Goal: Check status: Check status

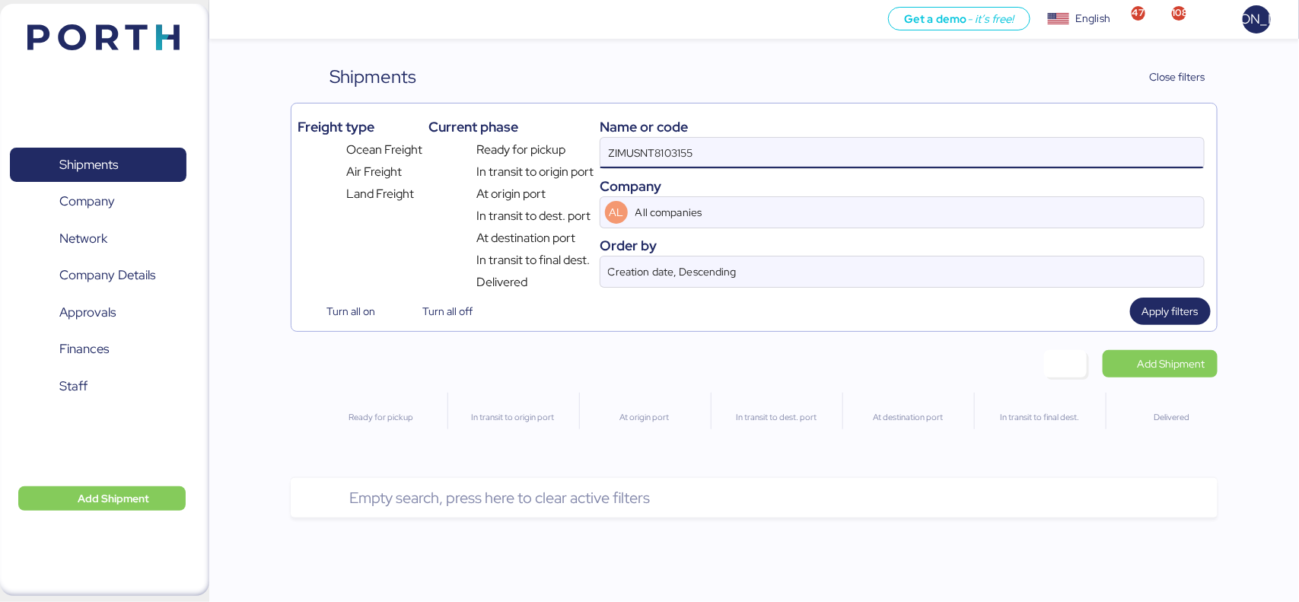
click at [682, 160] on input "ZIMUSNT8103155" at bounding box center [901, 153] width 603 height 30
paste input "V. 25027"
click at [681, 158] on input "V. 25027" at bounding box center [901, 153] width 603 height 30
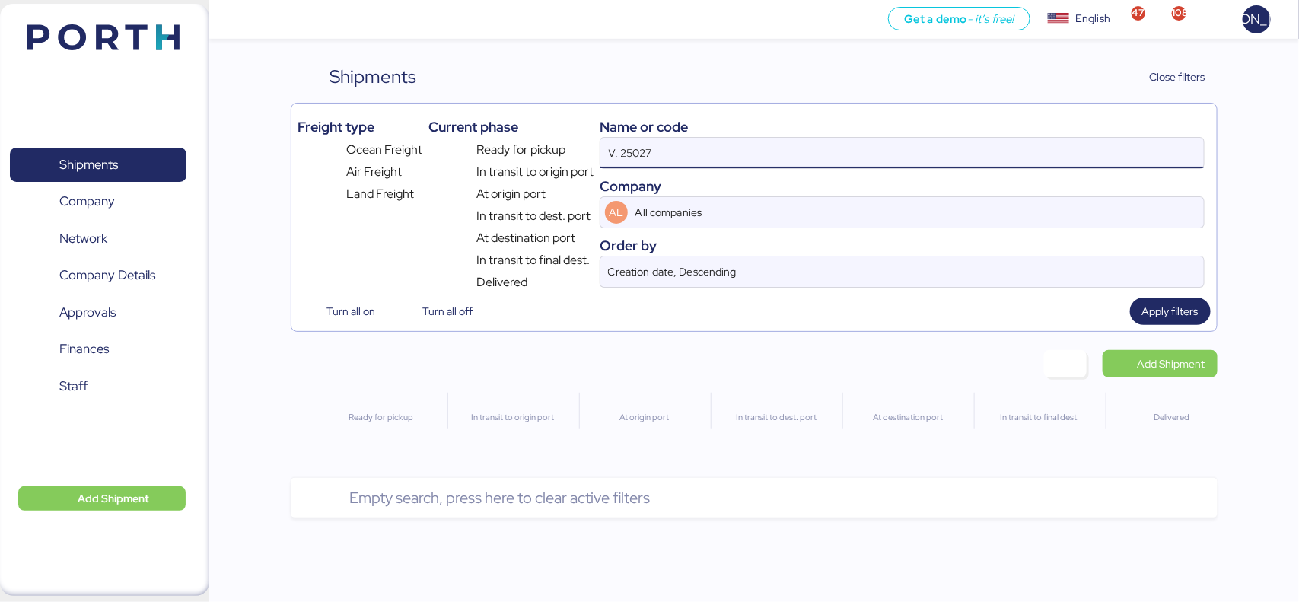
click at [682, 158] on input "V. 25027" at bounding box center [901, 153] width 603 height 30
click at [683, 158] on input "V. 25027" at bounding box center [901, 153] width 603 height 30
paste input "O0052056"
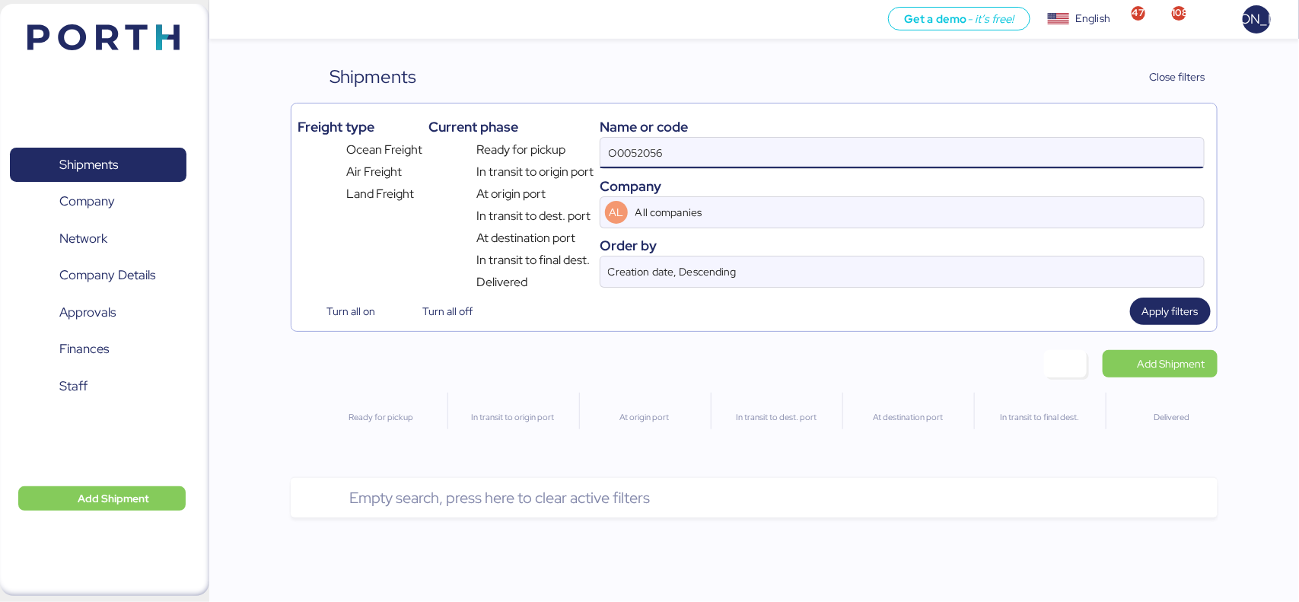
type input "O0052056"
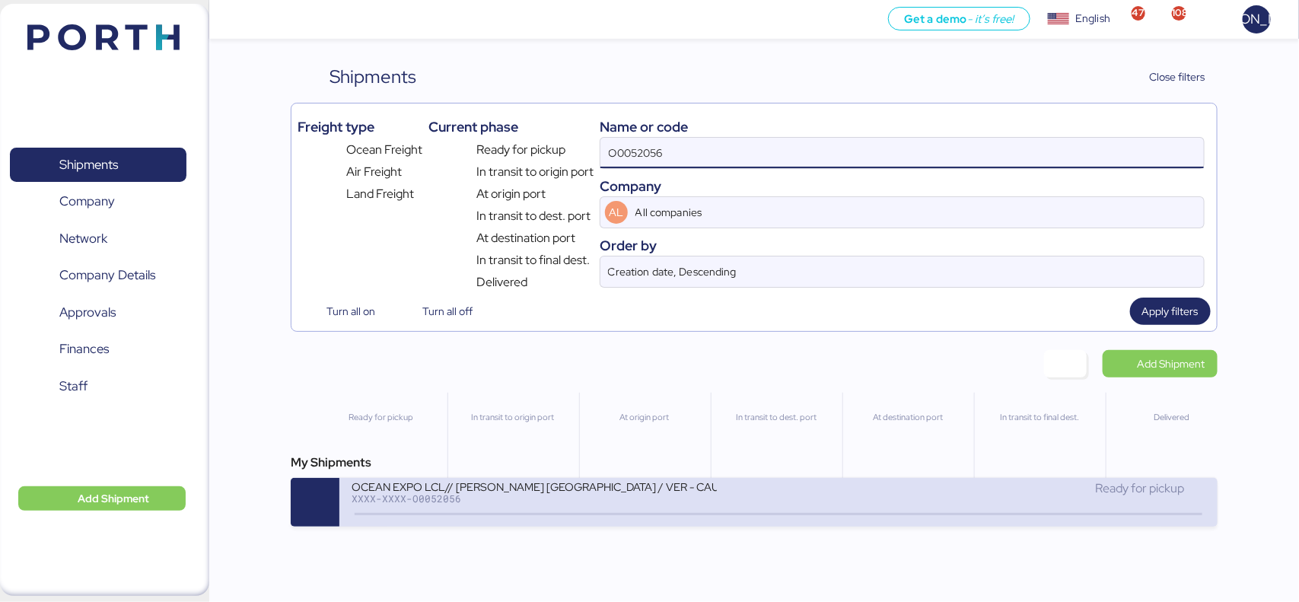
click at [563, 515] on div at bounding box center [778, 514] width 847 height 2
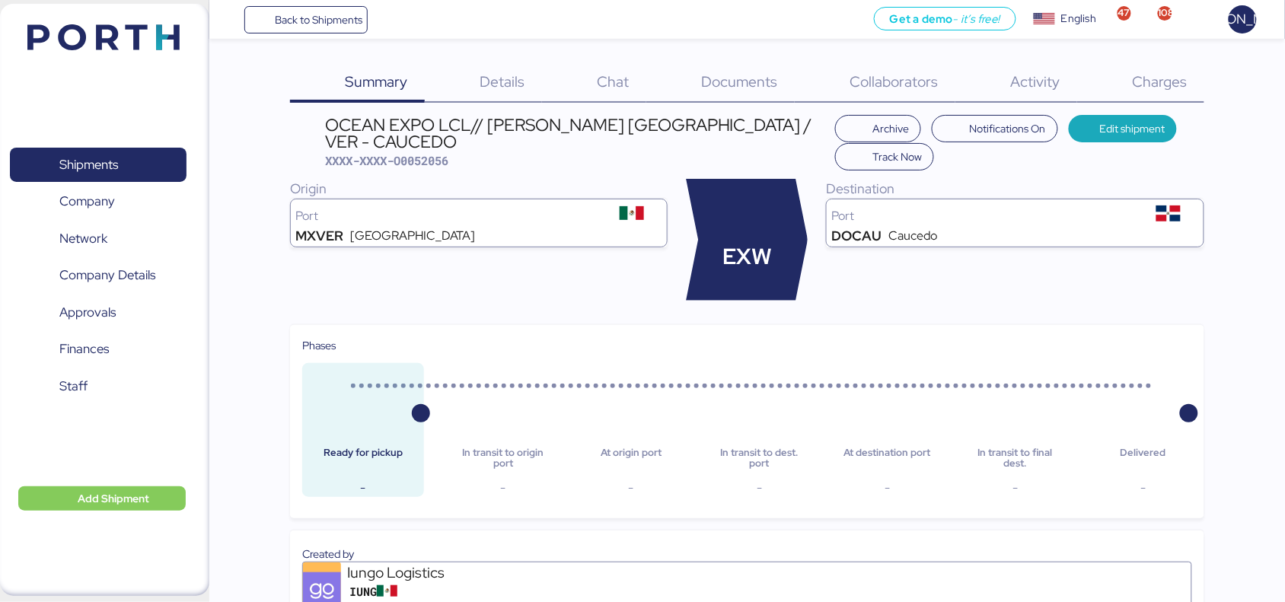
click at [747, 77] on span "Documents" at bounding box center [740, 82] width 76 height 20
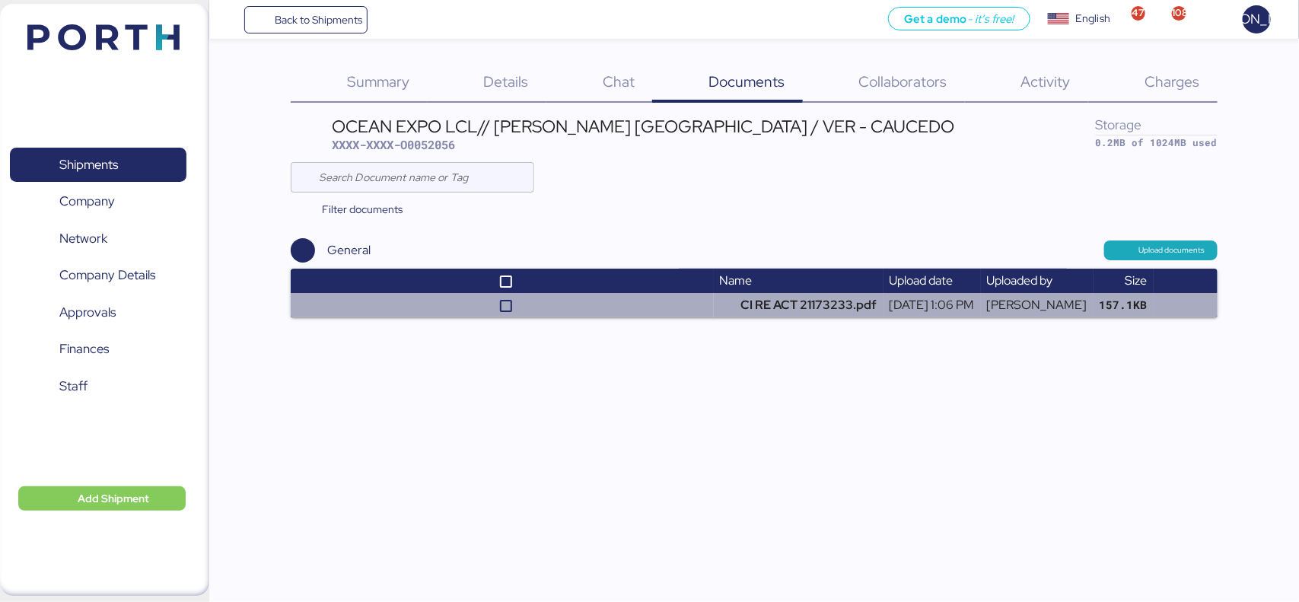
click at [733, 303] on td "CI RE ACT 21173233.pdf" at bounding box center [799, 305] width 170 height 24
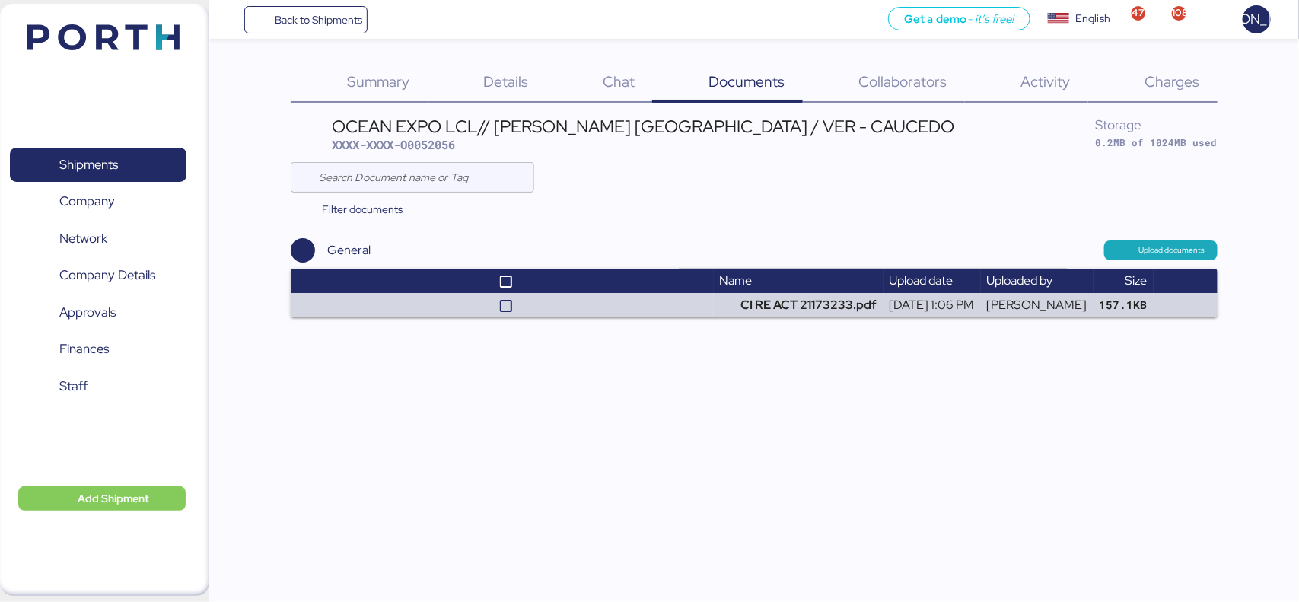
click at [405, 80] on span "Summary" at bounding box center [378, 82] width 62 height 20
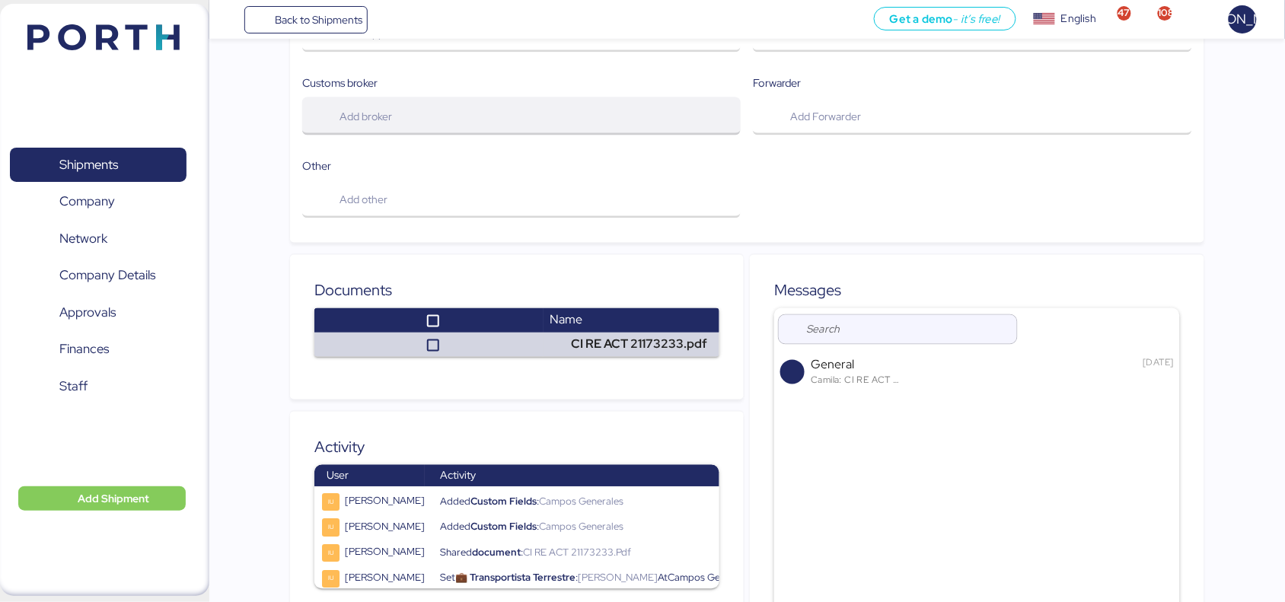
scroll to position [735, 0]
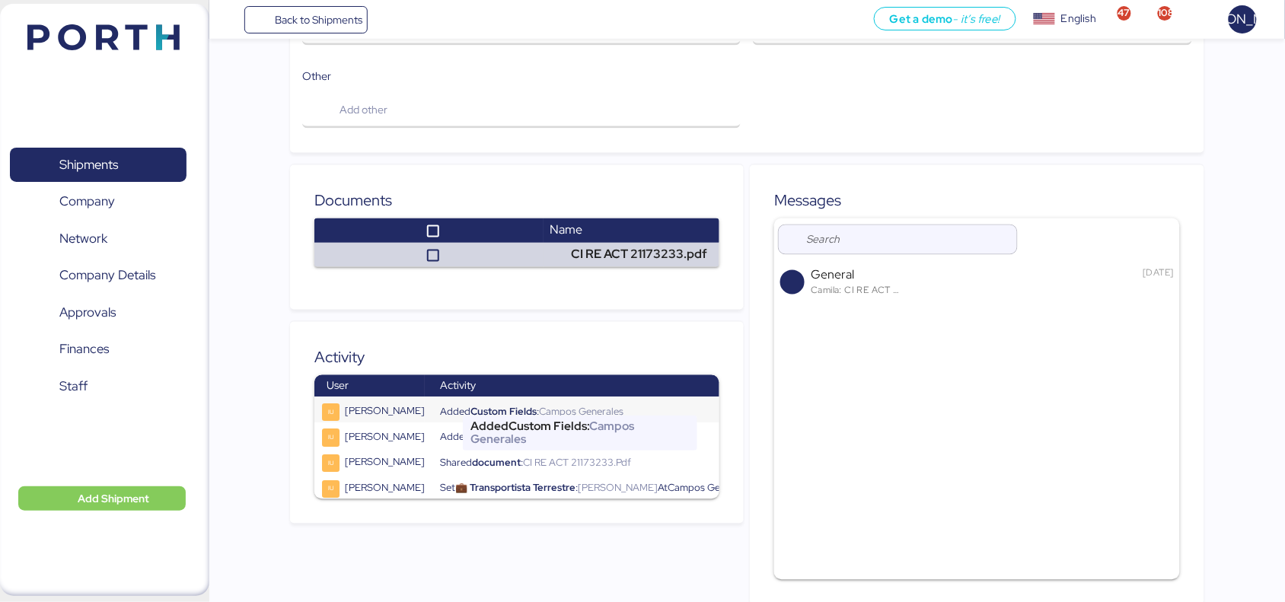
click at [499, 406] on span "Custom Fields" at bounding box center [503, 412] width 66 height 13
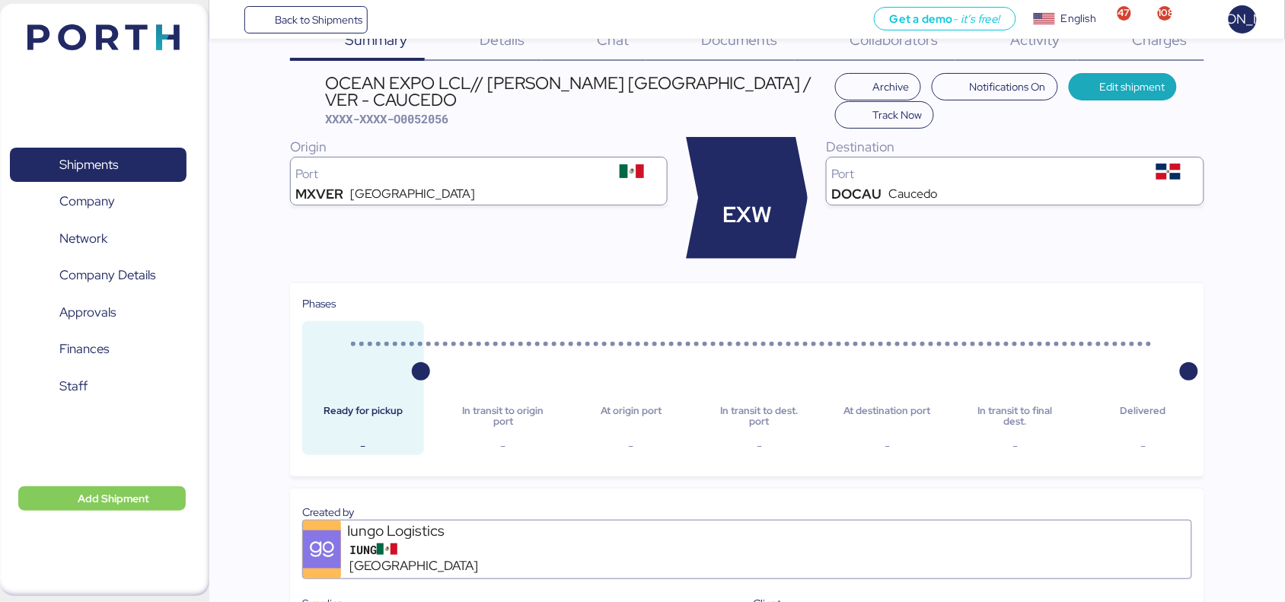
scroll to position [0, 0]
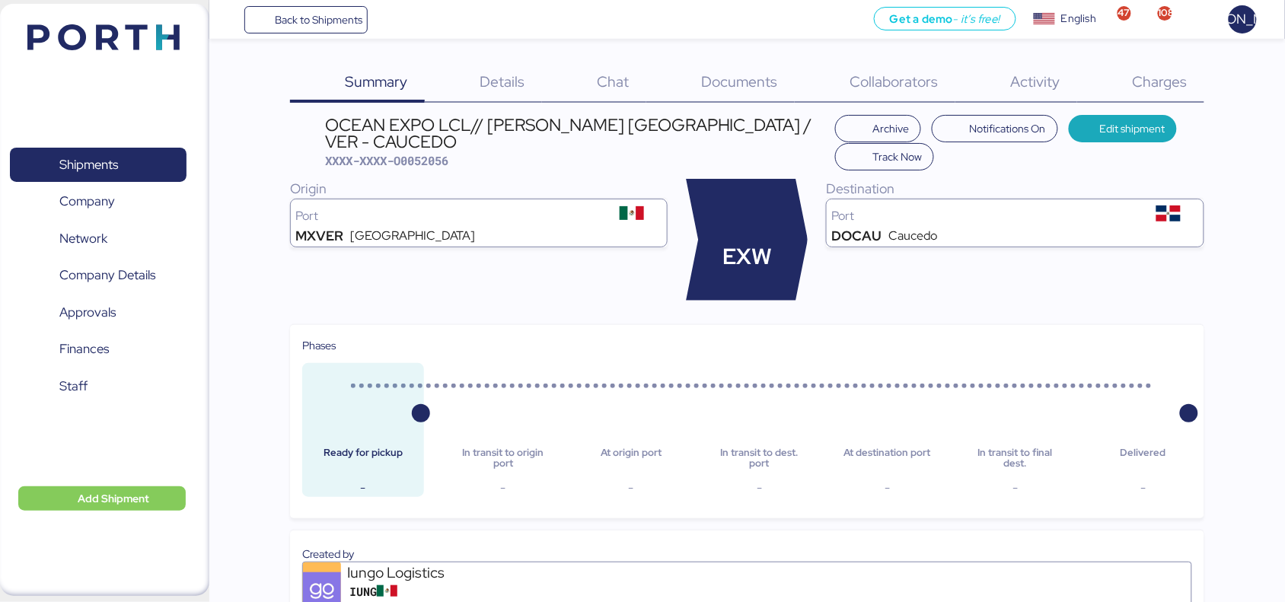
click at [488, 78] on span "Details" at bounding box center [502, 82] width 45 height 20
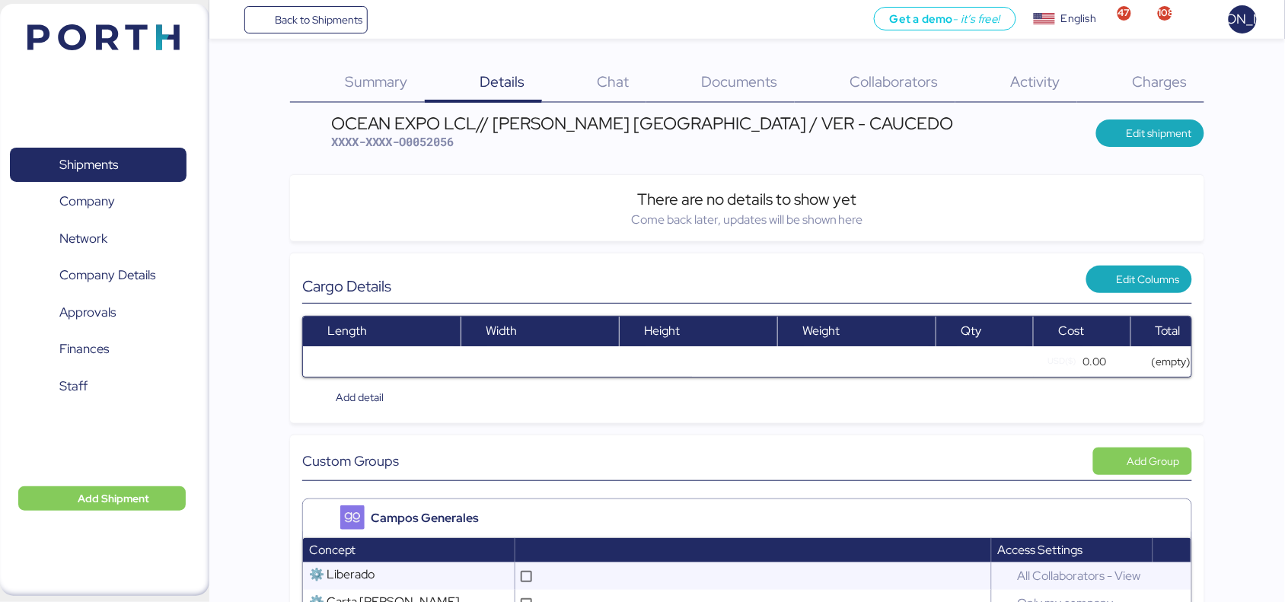
click at [610, 85] on span "Chat" at bounding box center [613, 82] width 32 height 20
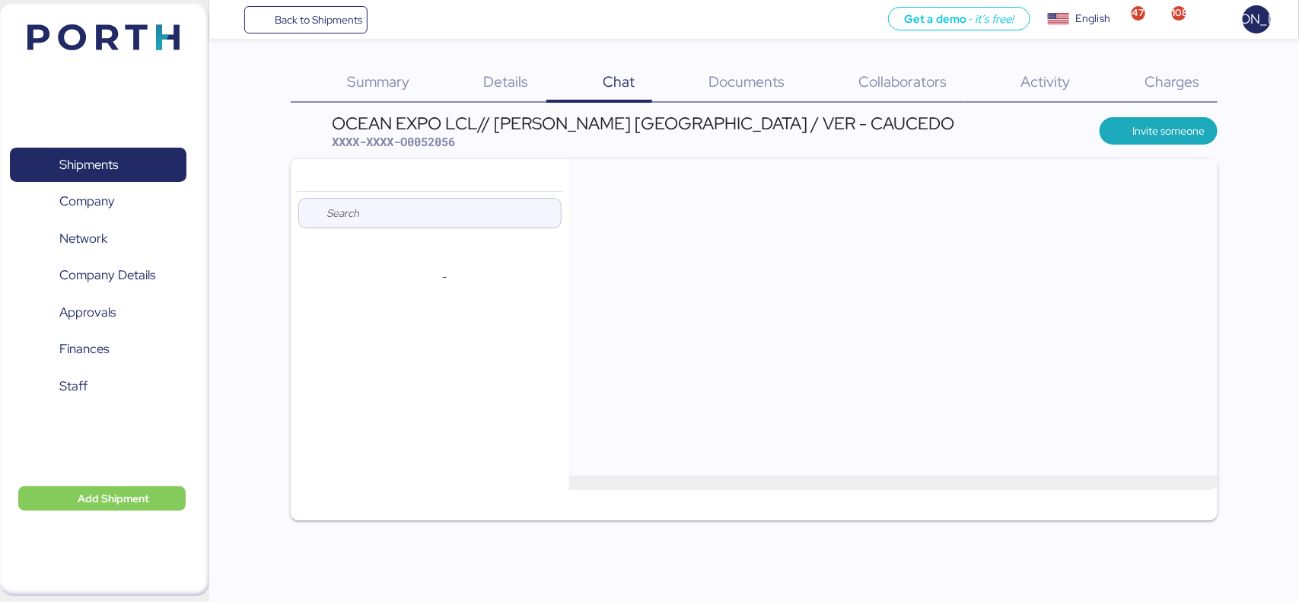
click at [761, 81] on span "Documents" at bounding box center [747, 82] width 76 height 20
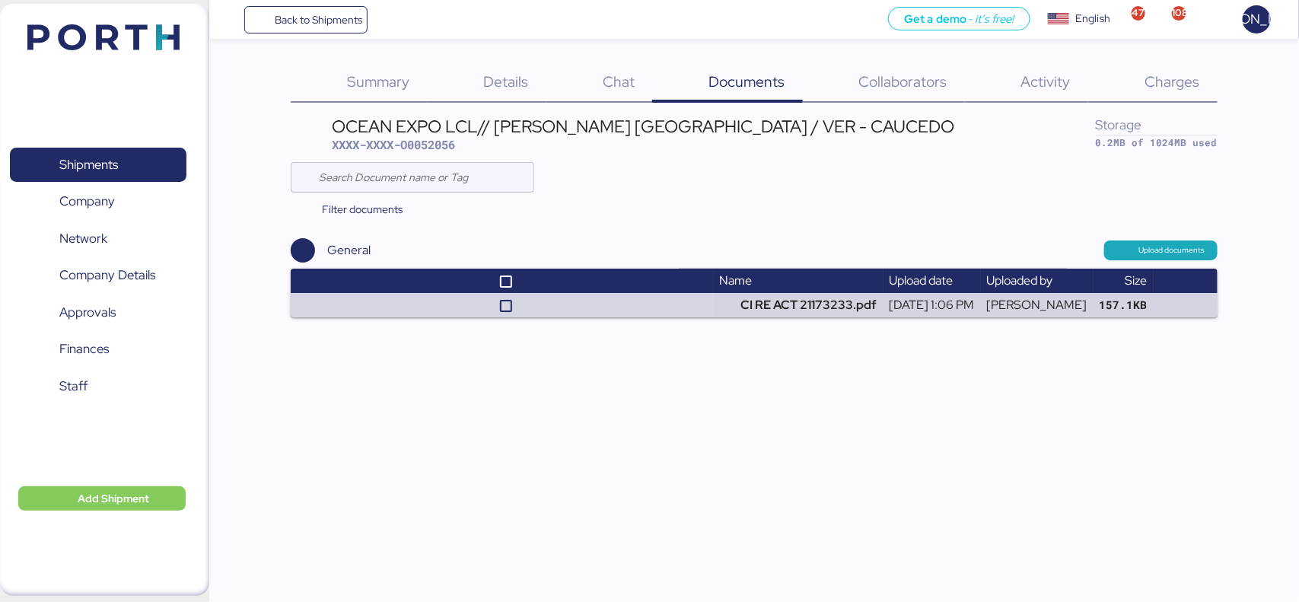
click at [914, 84] on span "Collaborators" at bounding box center [903, 82] width 88 height 20
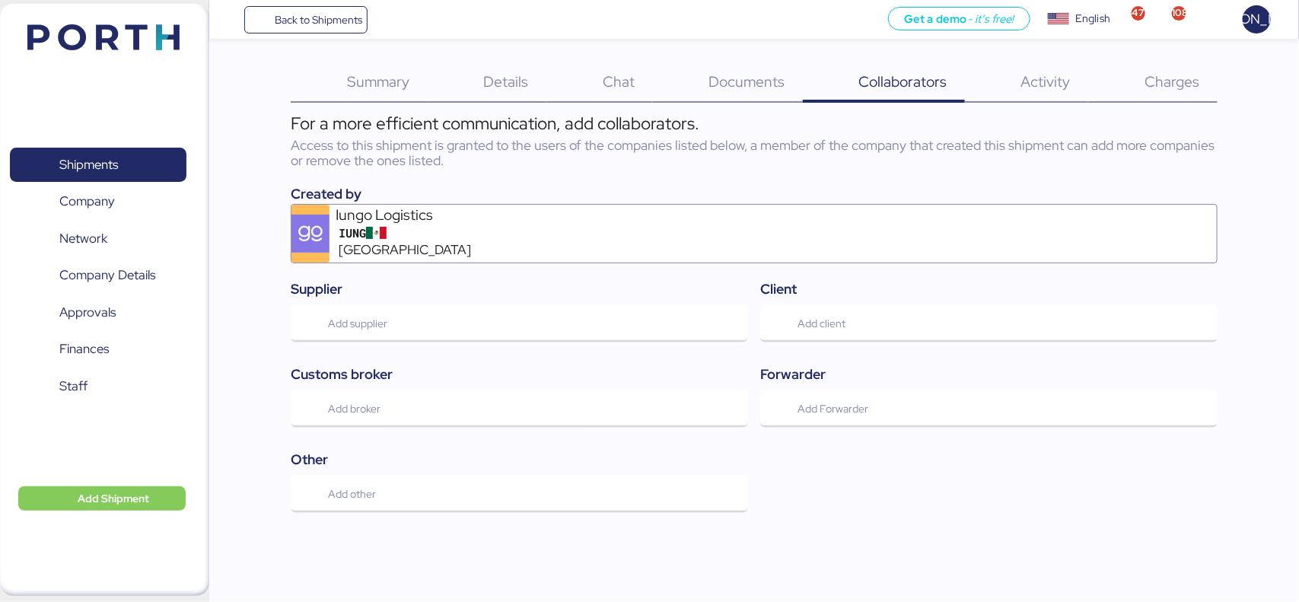
click at [1056, 84] on span "Activity" at bounding box center [1045, 82] width 49 height 20
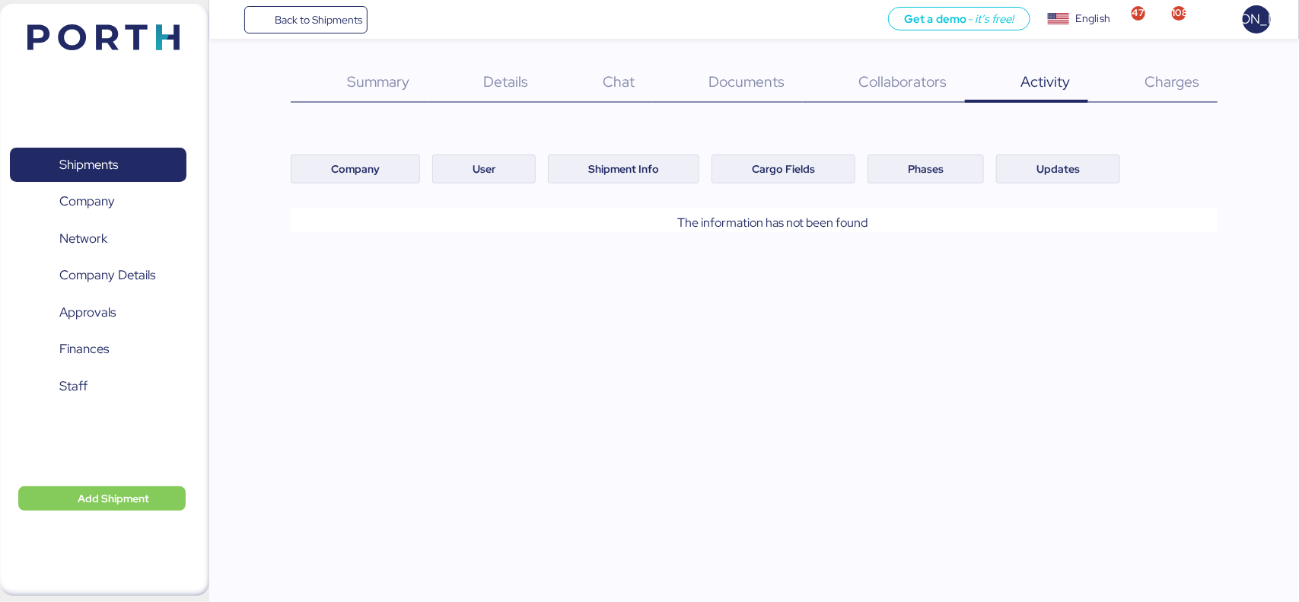
click at [1186, 88] on span "Charges" at bounding box center [1172, 82] width 55 height 20
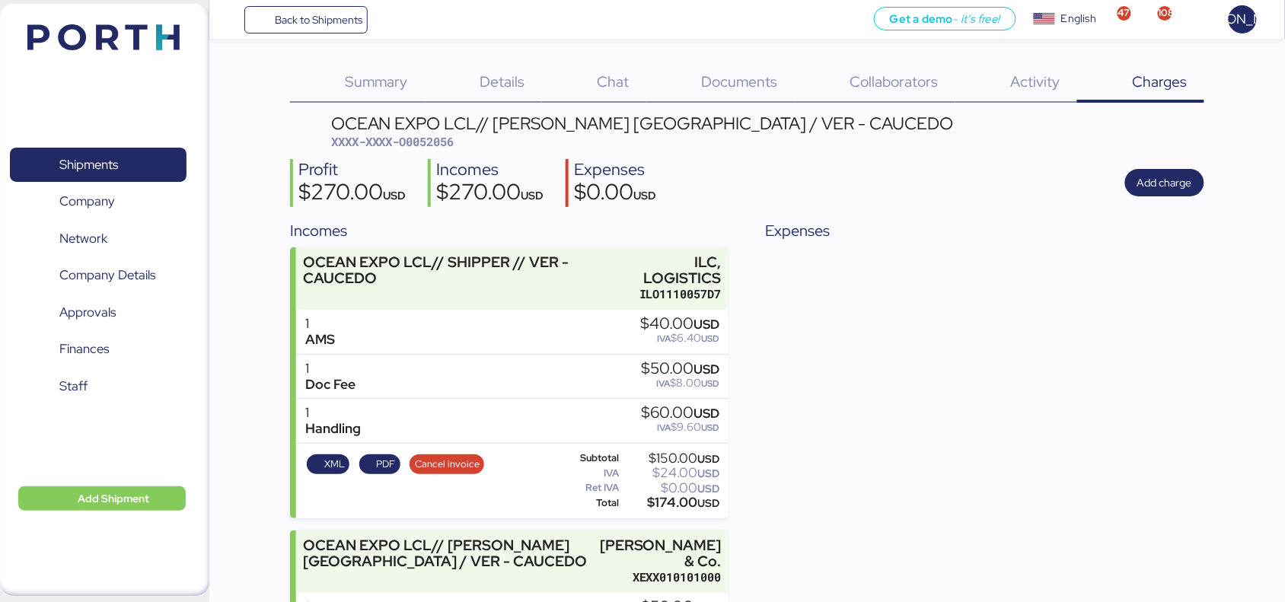
click at [1022, 67] on div "Activity 0" at bounding box center [1016, 83] width 122 height 40
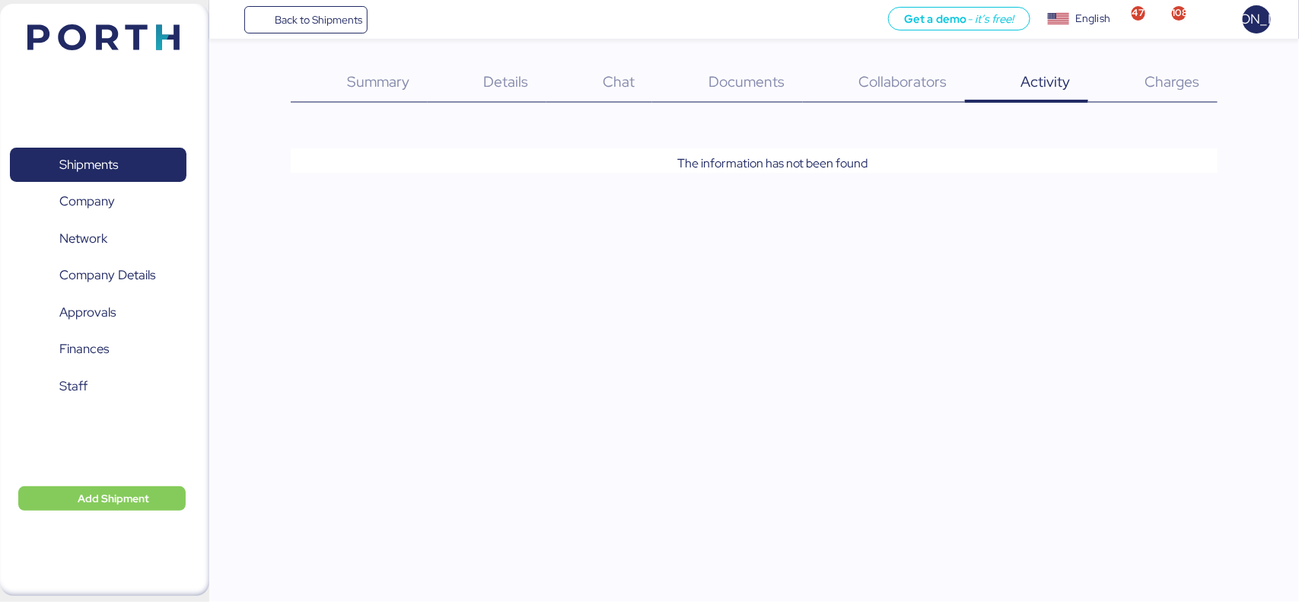
click at [949, 85] on div "Collaborators 0" at bounding box center [884, 83] width 162 height 40
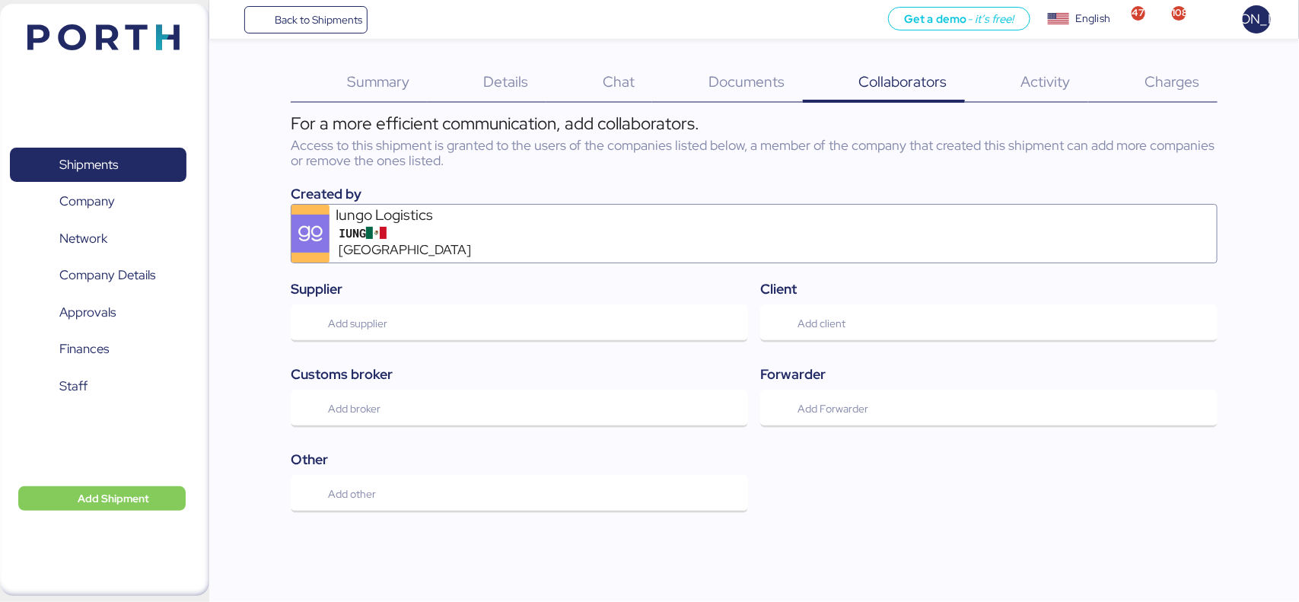
click at [782, 91] on span "Documents" at bounding box center [747, 82] width 76 height 20
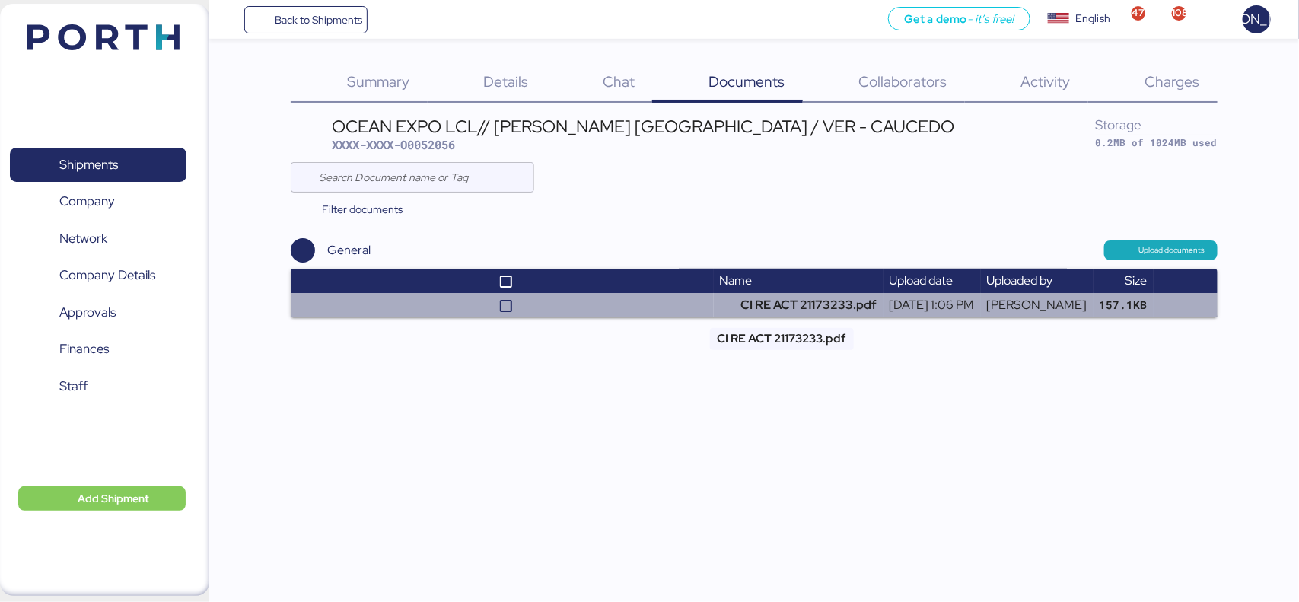
click at [767, 306] on td "CI RE ACT 21173233.pdf" at bounding box center [799, 305] width 170 height 24
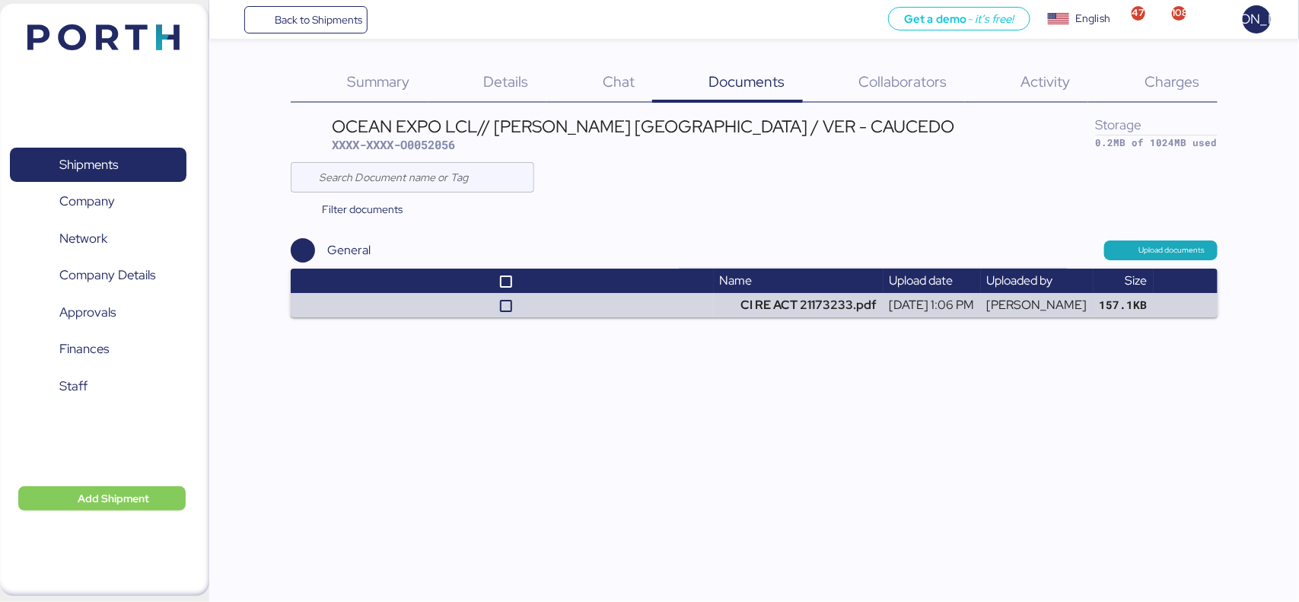
click at [413, 142] on span "XXXX-XXXX-O0052056" at bounding box center [393, 144] width 123 height 15
copy span "O0052056"
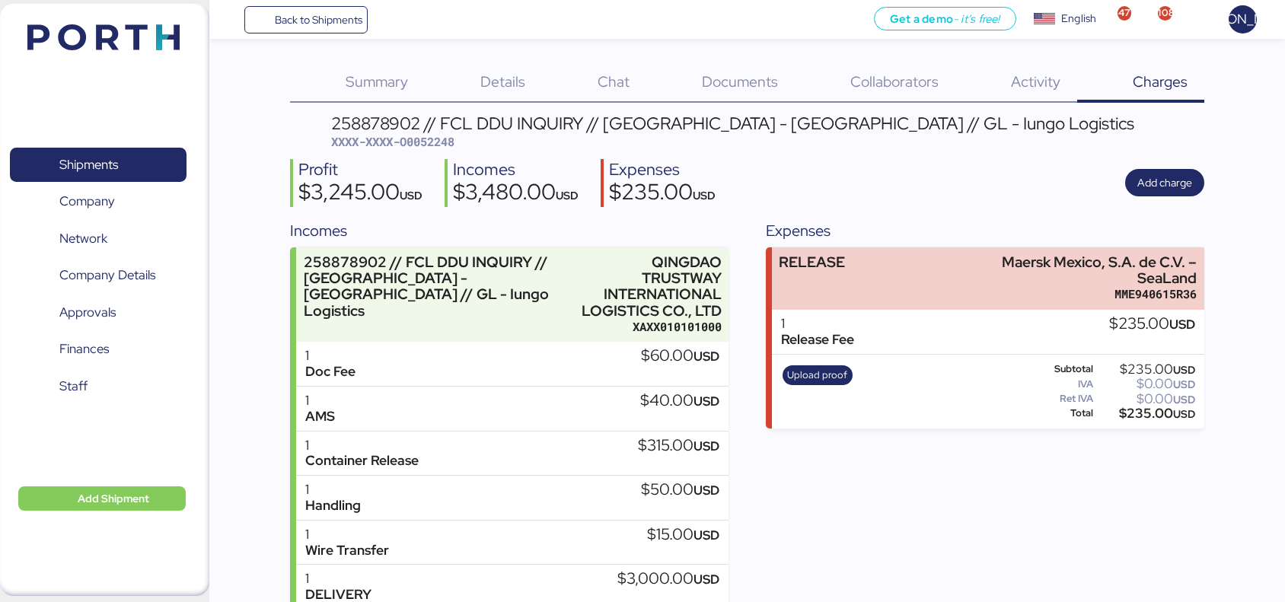
scroll to position [80, 0]
